Goal: Task Accomplishment & Management: Manage account settings

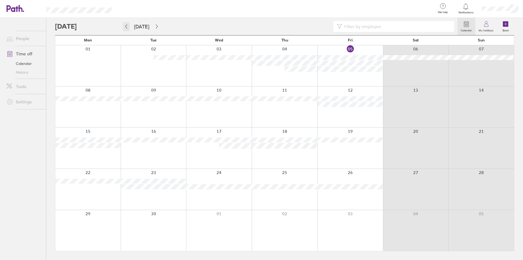
click at [124, 25] on button "button" at bounding box center [126, 26] width 7 height 9
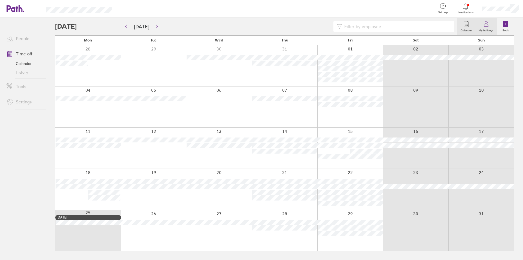
click at [486, 27] on icon at bounding box center [486, 24] width 7 height 7
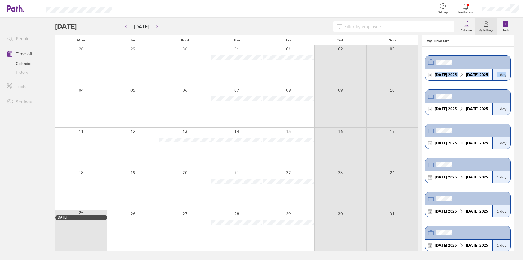
drag, startPoint x: 509, startPoint y: 56, endPoint x: 507, endPoint y: 70, distance: 14.6
click at [507, 70] on section "[DATE] [DATE] 1 day [DATE] [DATE] 1 day [DATE] [DATE] 1 day [DATE] [DATE] 1 day…" at bounding box center [468, 149] width 92 height 204
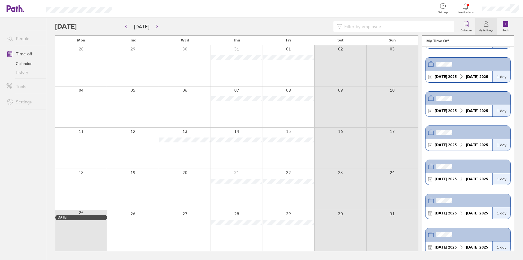
scroll to position [118, 0]
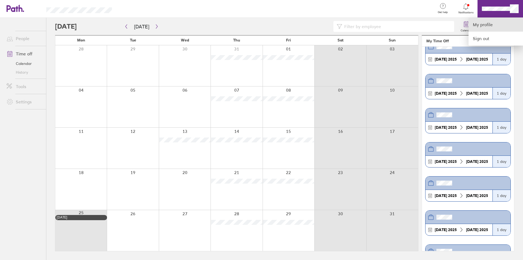
click at [489, 22] on link "My profile" at bounding box center [496, 25] width 54 height 14
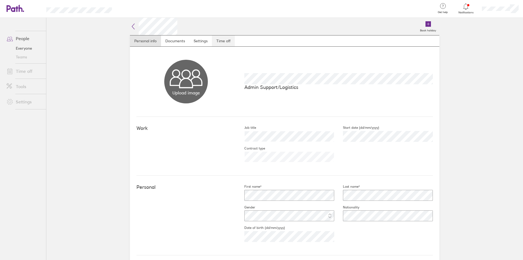
click at [220, 40] on link "Time off" at bounding box center [223, 40] width 23 height 11
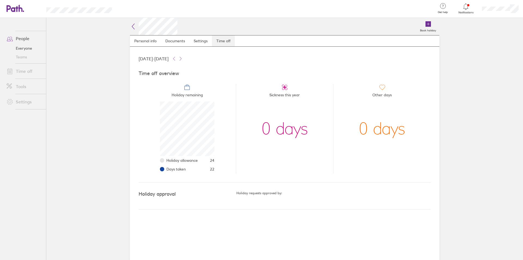
scroll to position [54, 54]
click at [20, 11] on icon at bounding box center [15, 8] width 17 height 7
